Goal: Navigation & Orientation: Find specific page/section

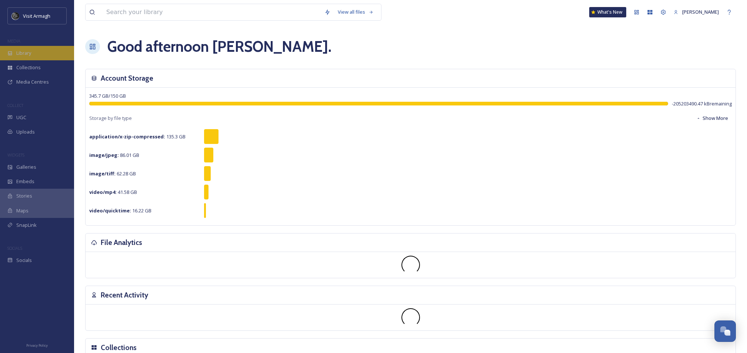
click at [27, 54] on span "Library" at bounding box center [23, 53] width 15 height 7
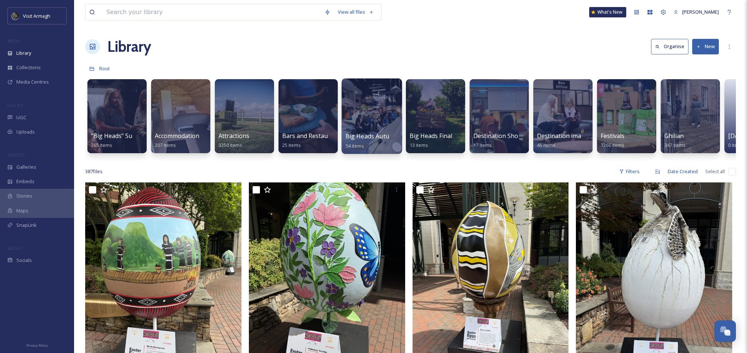
click at [378, 116] on div at bounding box center [372, 117] width 60 height 76
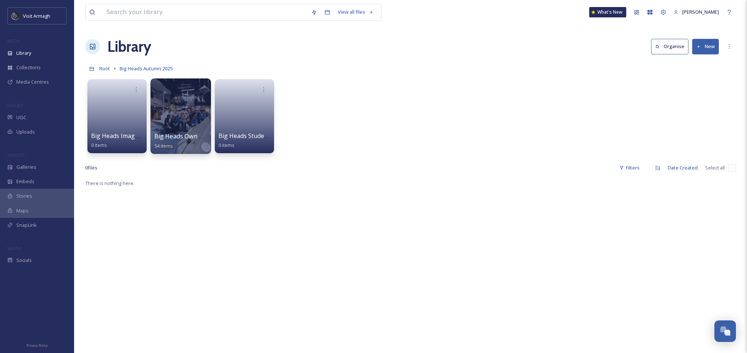
click at [181, 109] on div at bounding box center [180, 117] width 60 height 76
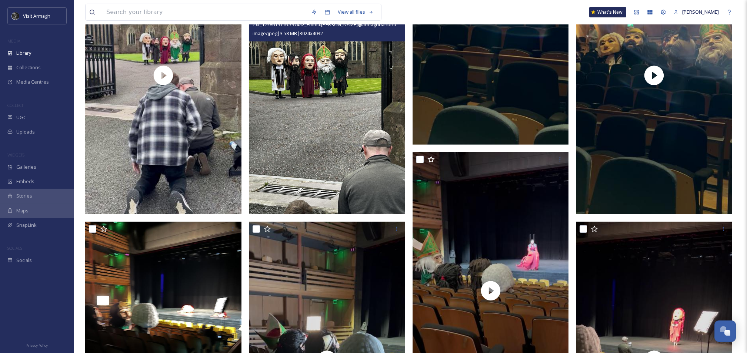
scroll to position [1334, 0]
